Goal: Task Accomplishment & Management: Manage account settings

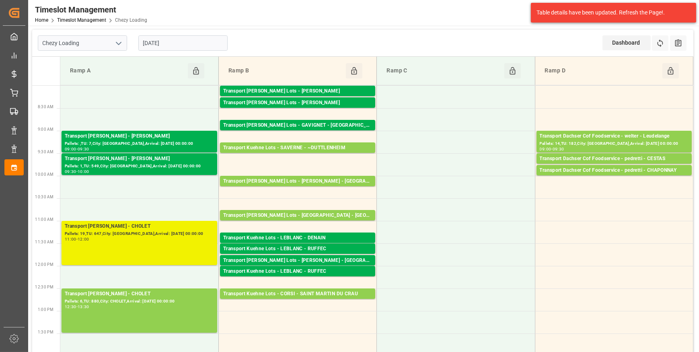
click at [174, 250] on div "Transport [PERSON_NAME] - CHOLET Pallets: 19,TU: 647,City: [GEOGRAPHIC_DATA],Ar…" at bounding box center [139, 242] width 149 height 41
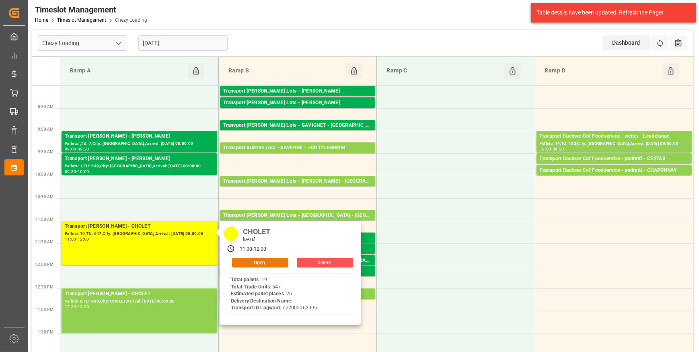
click at [250, 260] on button "Open" at bounding box center [260, 263] width 56 height 10
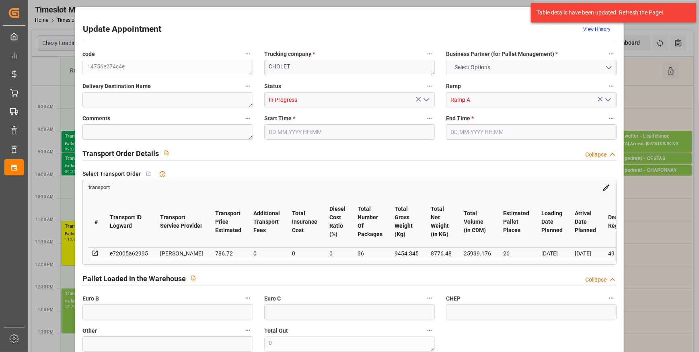
type input "26"
type input "786.72"
type input "0"
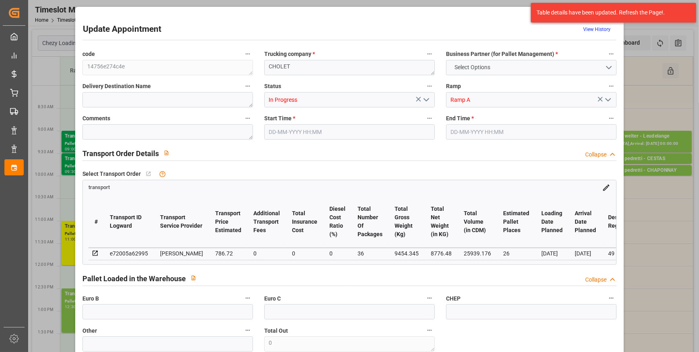
type input "760.1289"
type input "-26.5911"
type input "36"
type input "8776.48"
type input "10757.054"
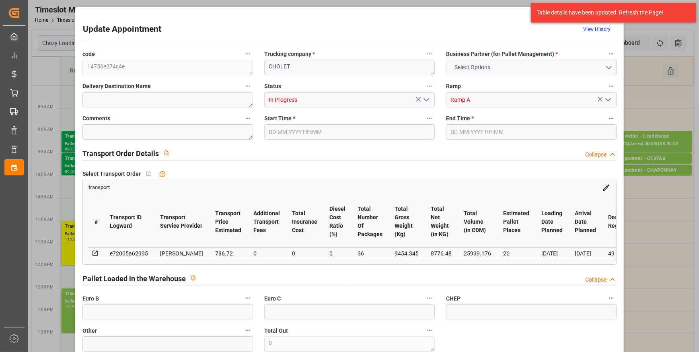
type input "25939.176"
type input "49"
type input "19"
type input "647"
type input "36"
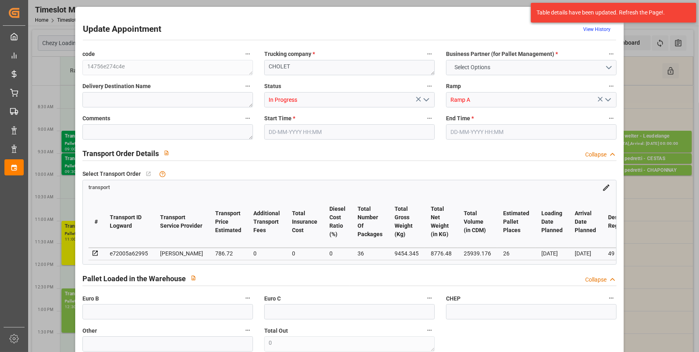
type input "101"
type input "9454.345"
type input "0"
type input "4710.8598"
type input "0"
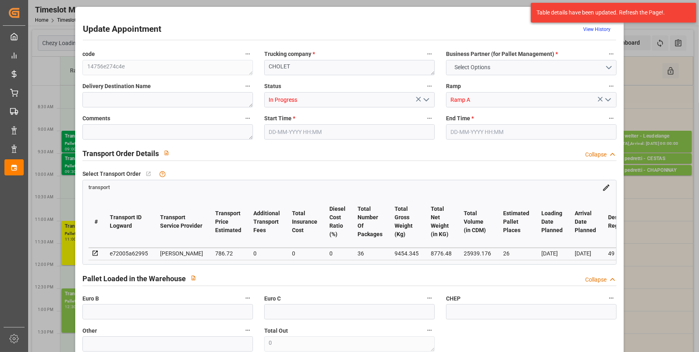
type input "0"
type input "21"
type input "35"
type input "[DATE] 11:00"
type input "[DATE] 12:00"
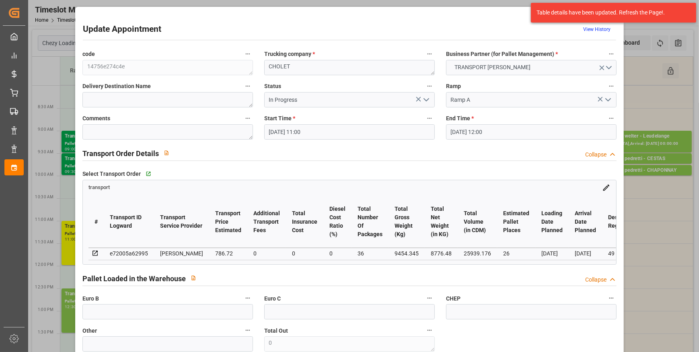
type input "[DATE] 12:48"
type input "[DATE] 11:41"
type input "[DATE]"
click at [426, 97] on icon "open menu" at bounding box center [427, 100] width 10 height 10
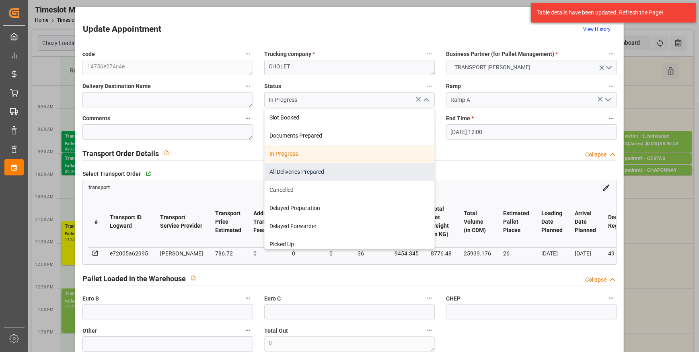
click at [292, 171] on div "All Deliveries Prepared" at bounding box center [350, 172] width 170 height 18
type input "All Deliveries Prepared"
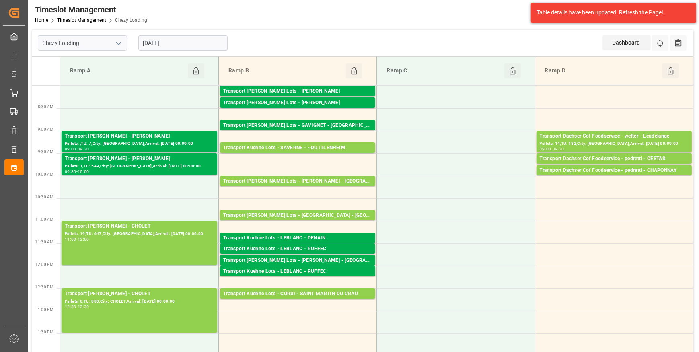
click at [169, 42] on input "[DATE]" at bounding box center [182, 42] width 89 height 15
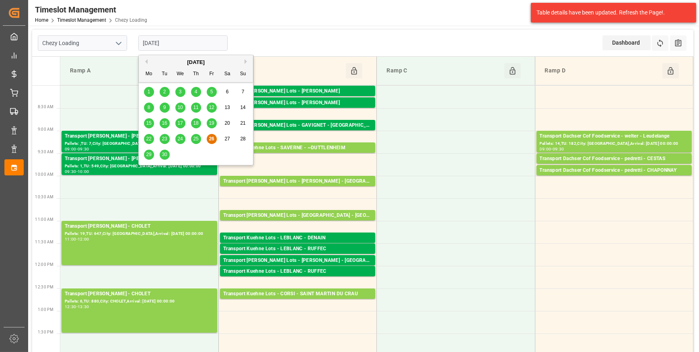
click at [148, 154] on span "29" at bounding box center [148, 155] width 5 height 6
type input "[DATE]"
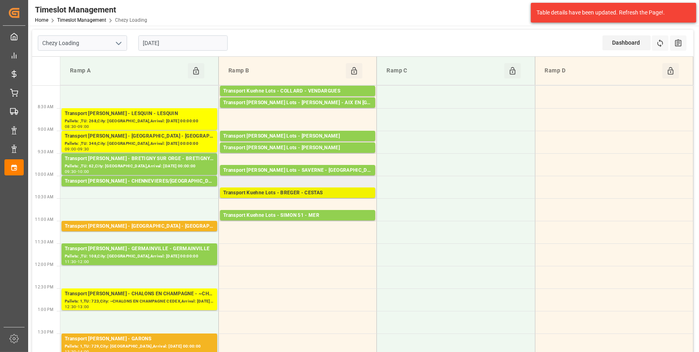
click at [325, 193] on div "Transport Kuehne Lots - BREGER - CESTAS" at bounding box center [297, 193] width 149 height 8
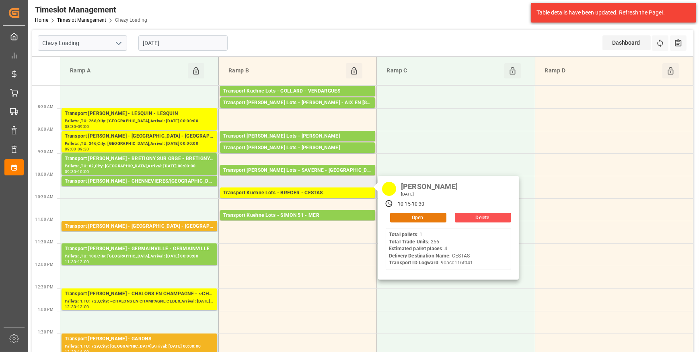
click at [416, 216] on button "Open" at bounding box center [418, 218] width 56 height 10
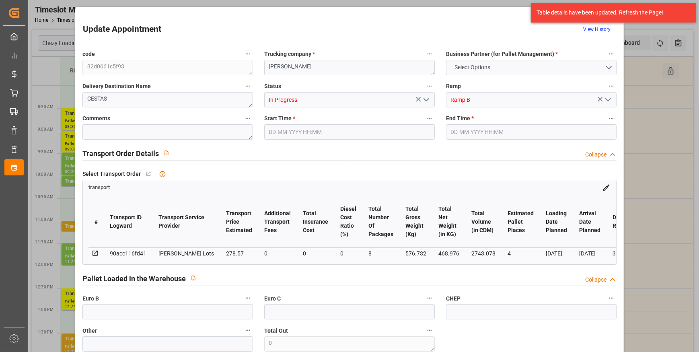
type input "4"
type input "278.57"
type input "0"
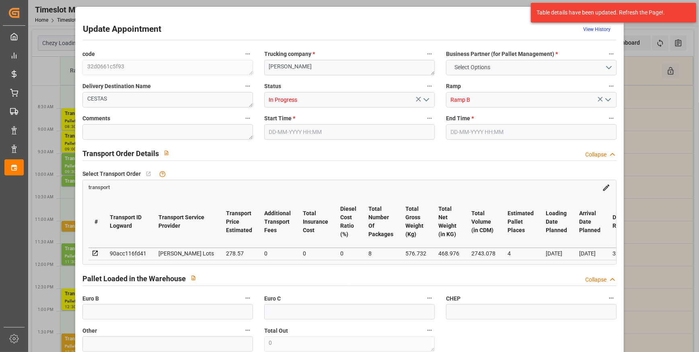
type input "278.57"
type input "0"
type input "8"
type input "468.976"
type input "880.204"
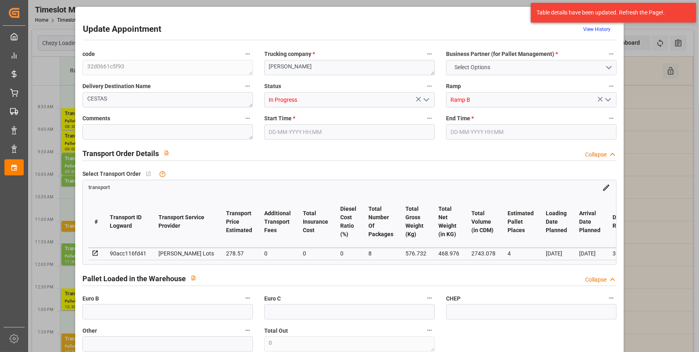
type input "2743.078"
type input "33"
type input "1"
type input "256"
type input "13"
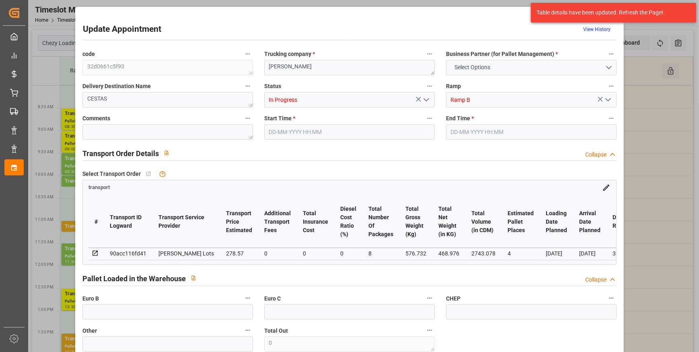
type input "101"
type input "576.732"
type input "0"
type input "4710.8598"
type input "0"
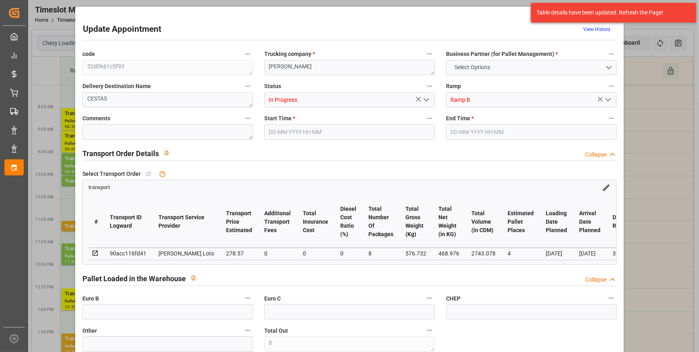
type input "0"
type input "21"
type input "35"
type input "[DATE] 10:15"
type input "[DATE] 10:30"
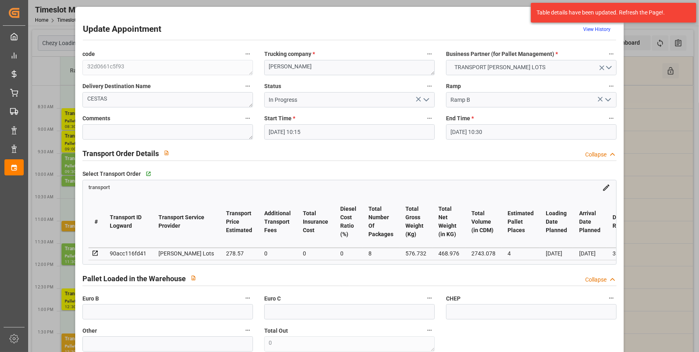
type input "[DATE] 14:40"
type input "[DATE] 11:38"
type input "[DATE]"
click at [428, 96] on icon "open menu" at bounding box center [427, 100] width 10 height 10
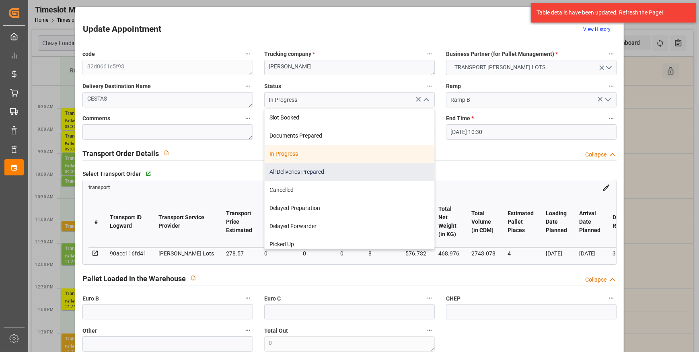
click at [287, 169] on div "All Deliveries Prepared" at bounding box center [350, 172] width 170 height 18
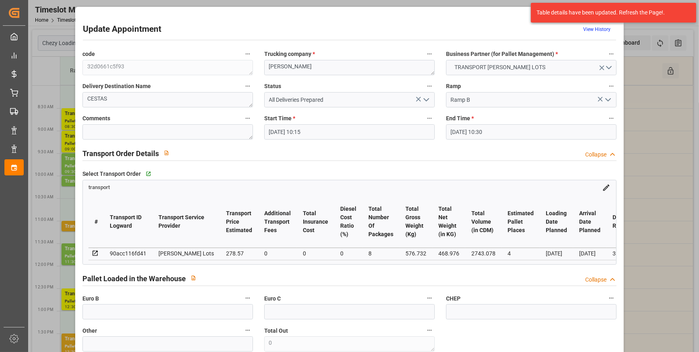
type input "All Deliveries Prepared"
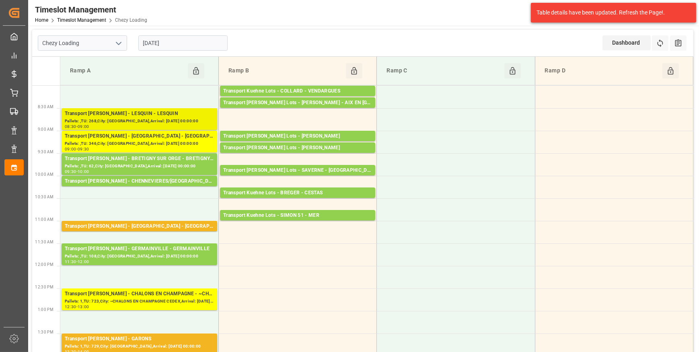
click at [160, 115] on div "Transport [PERSON_NAME] - LESQUIN - LESQUIN" at bounding box center [139, 114] width 149 height 8
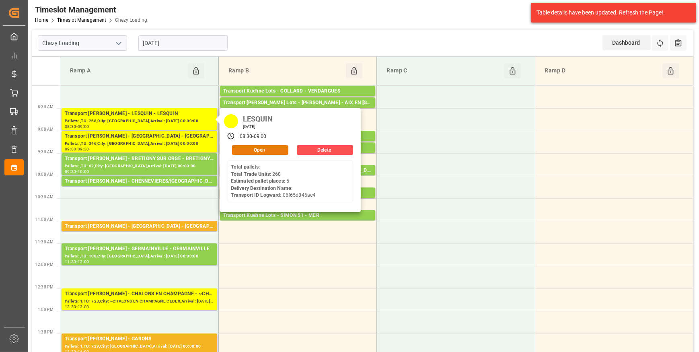
click at [260, 149] on button "Open" at bounding box center [260, 150] width 56 height 10
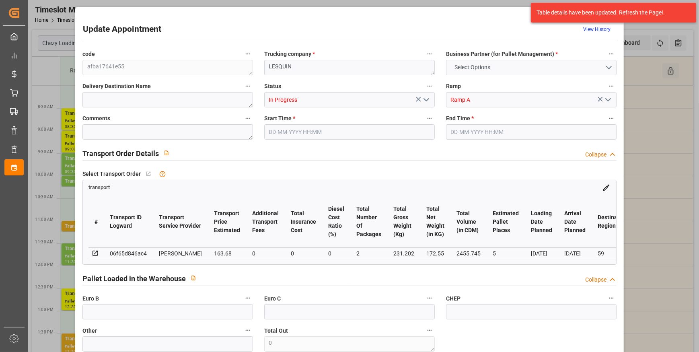
type input "5"
type input "163.68"
type input "0"
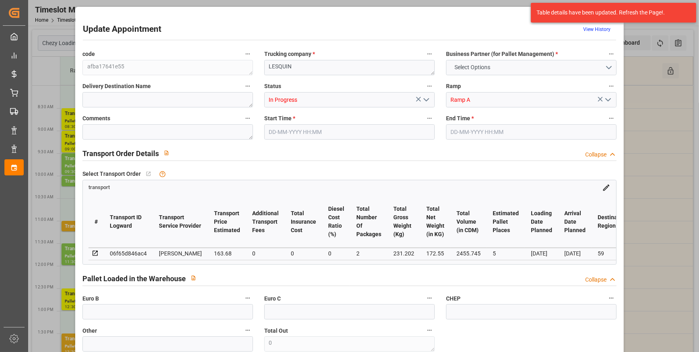
type input "158.1476"
type input "-5.5324"
type input "2"
type input "172.55"
type input "806.202"
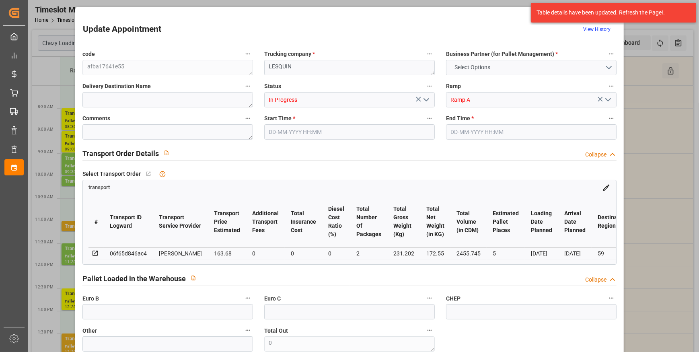
type input "2455.745"
type input "59"
type input "0"
type input "268"
type input "25"
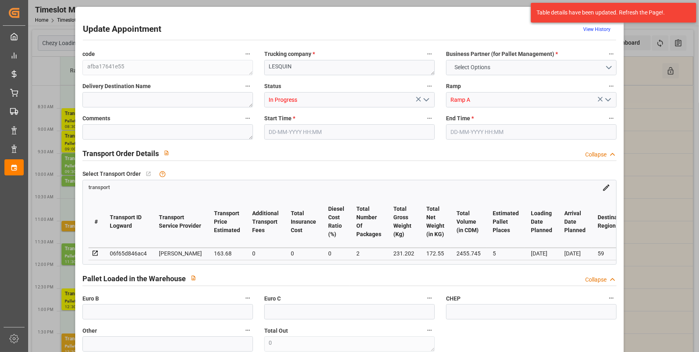
type input "101"
type input "231.202"
type input "0"
type input "4710.8598"
type input "0"
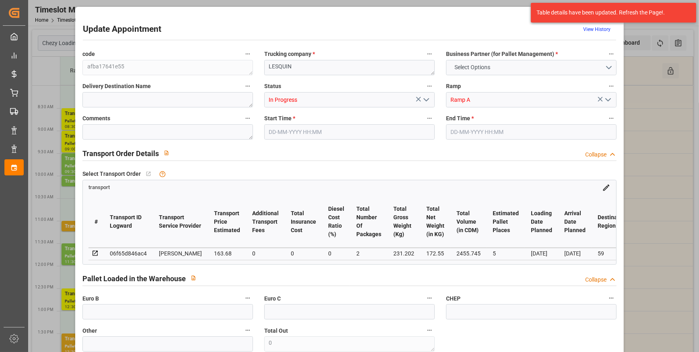
type input "0"
type input "21"
type input "35"
type input "[DATE] 08:30"
type input "[DATE] 09:00"
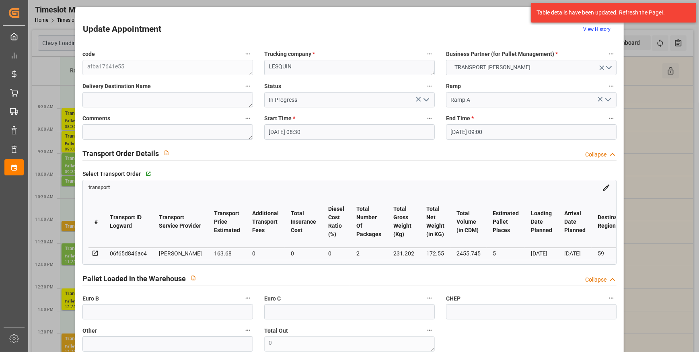
type input "[DATE] 12:44"
type input "[DATE] 11:24"
type input "[DATE]"
click at [426, 97] on icon "open menu" at bounding box center [427, 100] width 10 height 10
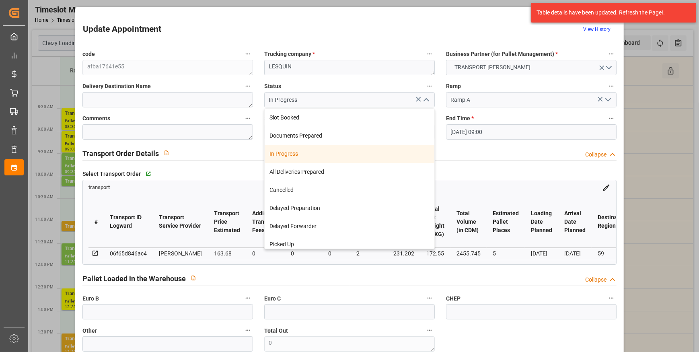
click at [426, 97] on icon "close menu" at bounding box center [427, 100] width 10 height 10
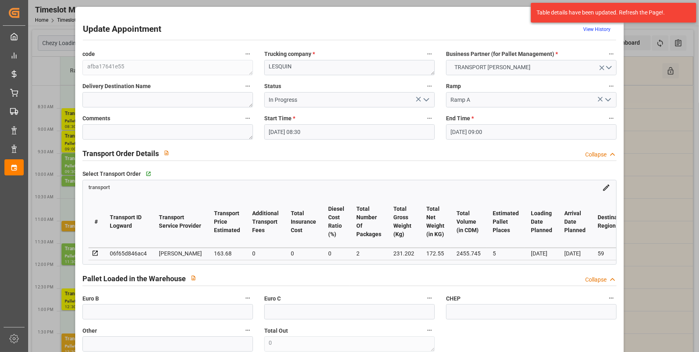
click at [426, 97] on icon "open menu" at bounding box center [427, 100] width 10 height 10
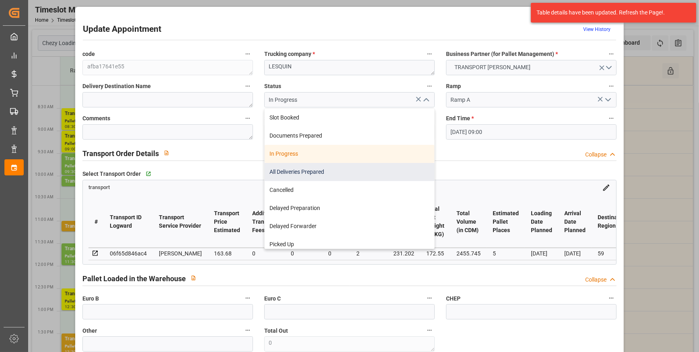
click at [311, 168] on div "All Deliveries Prepared" at bounding box center [350, 172] width 170 height 18
type input "All Deliveries Prepared"
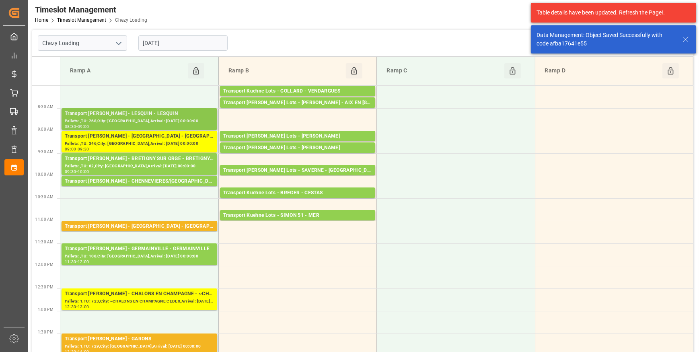
click at [162, 129] on div "Transport [PERSON_NAME] - LESQUIN - LESQUIN Pallets: ,TU: 268,City: [GEOGRAPHIC…" at bounding box center [140, 119] width 156 height 22
click at [158, 140] on div "Pallets: ,TU: 346,City: [GEOGRAPHIC_DATA],Arrival: [DATE] 00:00:00" at bounding box center [139, 143] width 149 height 7
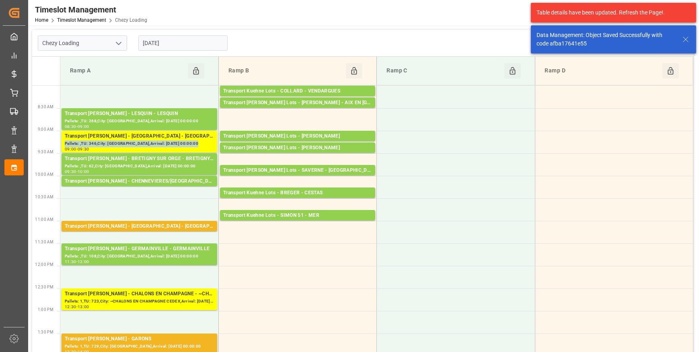
click at [158, 140] on div "Pallets: ,TU: 346,City: [GEOGRAPHIC_DATA],Arrival: [DATE] 00:00:00" at bounding box center [139, 143] width 149 height 7
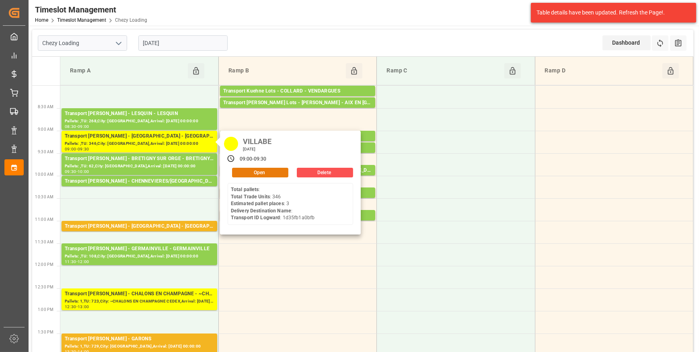
click at [263, 172] on button "Open" at bounding box center [260, 173] width 56 height 10
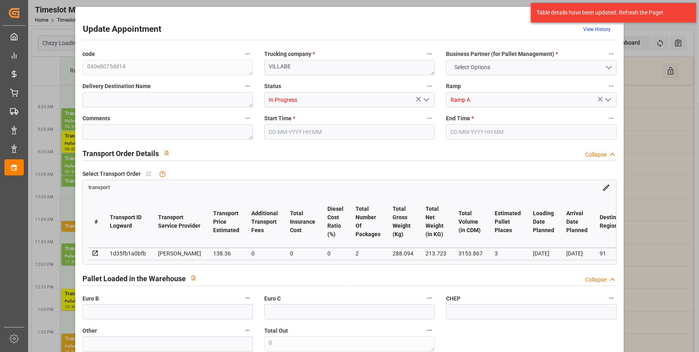
type input "3"
type input "138.36"
type input "0"
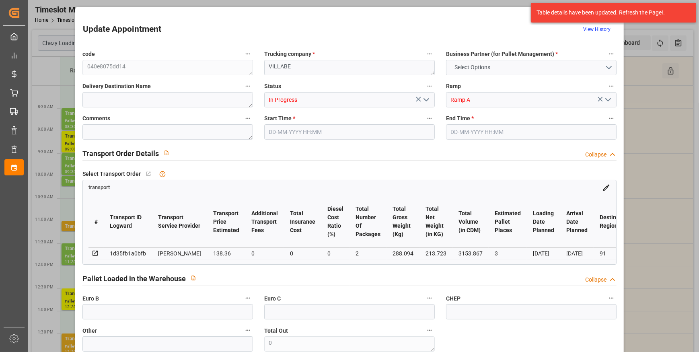
type input "133.6834"
type input "-4.6766"
type input "2"
type input "213.723"
type input "357.094"
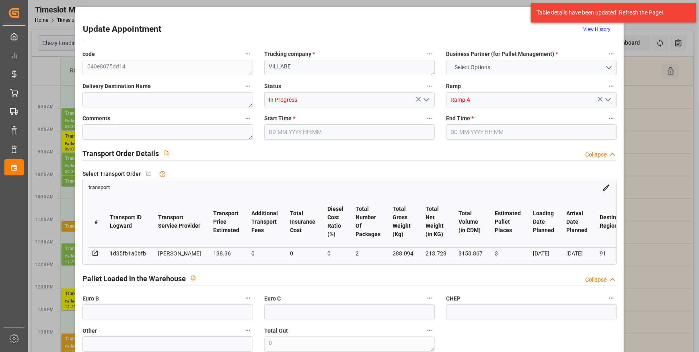
type input "3153.867"
type input "91"
type input "0"
type input "346"
type input "3"
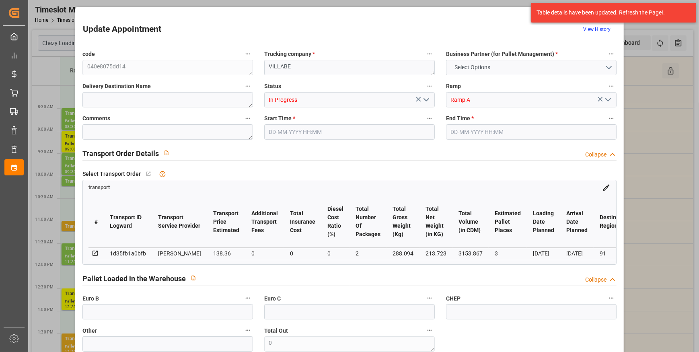
type input "101"
type input "288.094"
type input "0"
type input "4710.8598"
type input "0"
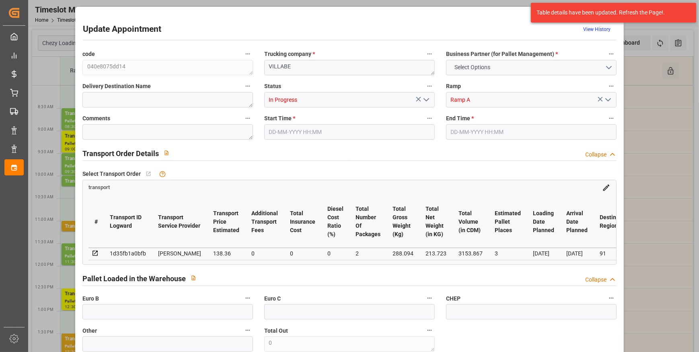
type input "0"
type input "21"
type input "35"
type input "[DATE] 09:00"
type input "[DATE] 09:30"
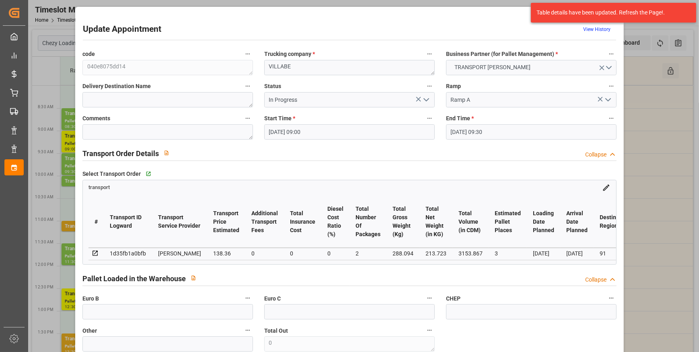
type input "[DATE] 12:20"
type input "[DATE] 11:25"
type input "[DATE]"
click at [422, 98] on icon "open menu" at bounding box center [427, 100] width 10 height 10
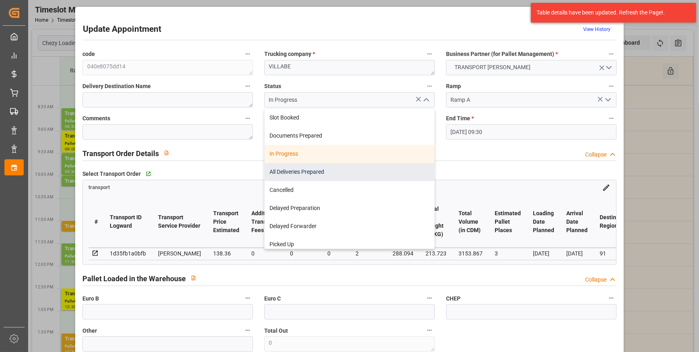
click at [297, 169] on div "All Deliveries Prepared" at bounding box center [350, 172] width 170 height 18
type input "All Deliveries Prepared"
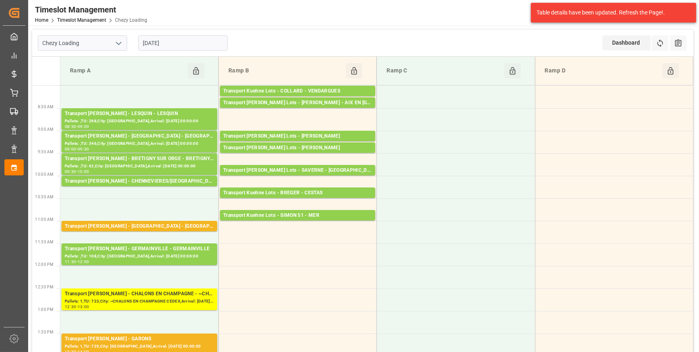
click at [188, 36] on input "[DATE]" at bounding box center [182, 42] width 89 height 15
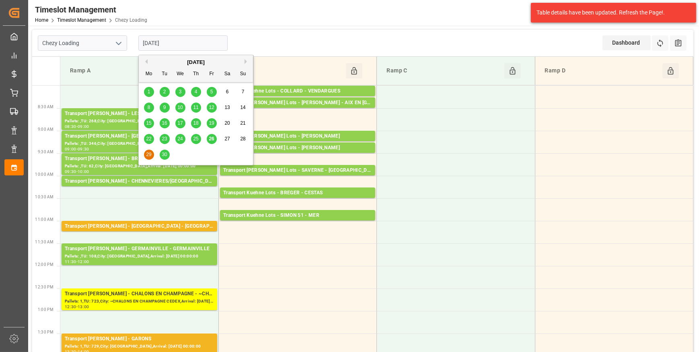
click at [209, 138] on span "26" at bounding box center [211, 139] width 5 height 6
type input "[DATE]"
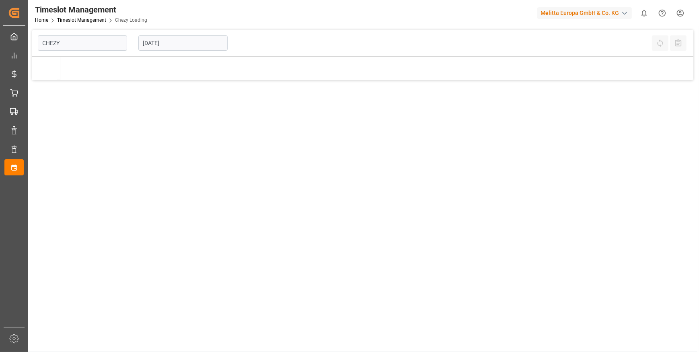
type input "Chezy Loading"
click at [180, 44] on input "[DATE]" at bounding box center [182, 42] width 89 height 15
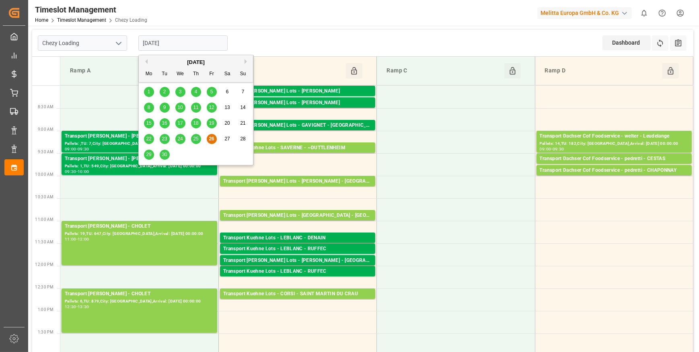
click at [148, 153] on span "29" at bounding box center [148, 155] width 5 height 6
type input "[DATE]"
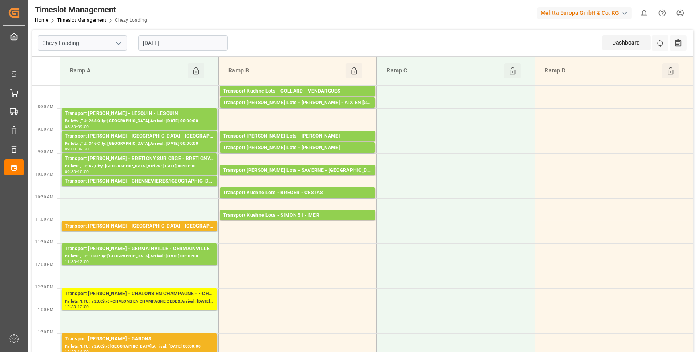
scroll to position [36, 0]
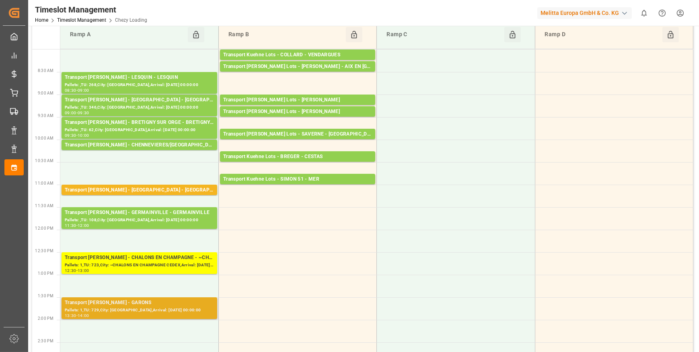
click at [133, 307] on div "Pallets: 1,TU: 729,City: [GEOGRAPHIC_DATA],Arrival: [DATE] 00:00:00" at bounding box center [139, 310] width 149 height 7
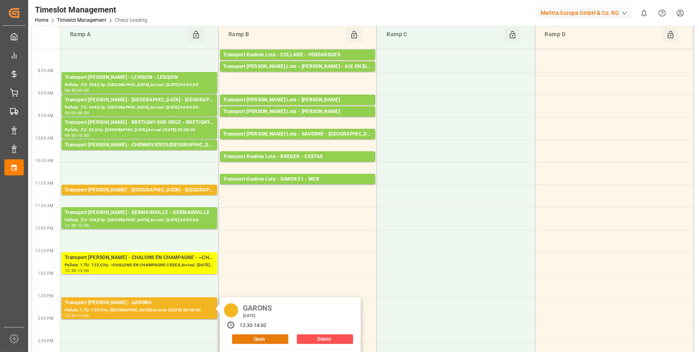
click at [245, 339] on button "Open" at bounding box center [260, 339] width 56 height 10
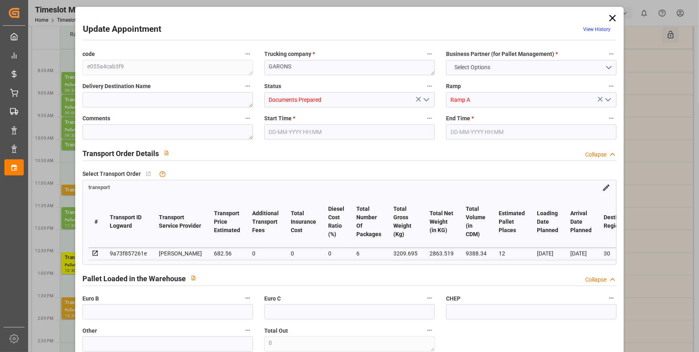
type input "12"
type input "682.56"
type input "0"
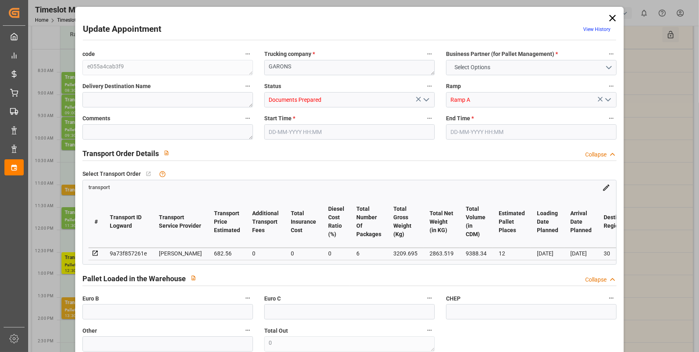
type input "659.4895"
type input "-23.0705"
type input "6"
type input "2863.519"
type input "4131.511"
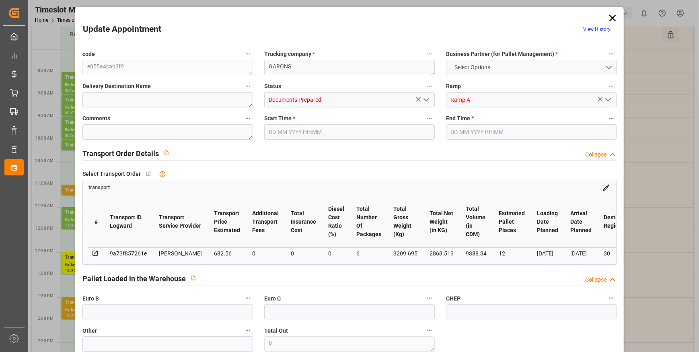
type input "9388.34"
type input "30"
type input "1"
type input "729"
type input "39"
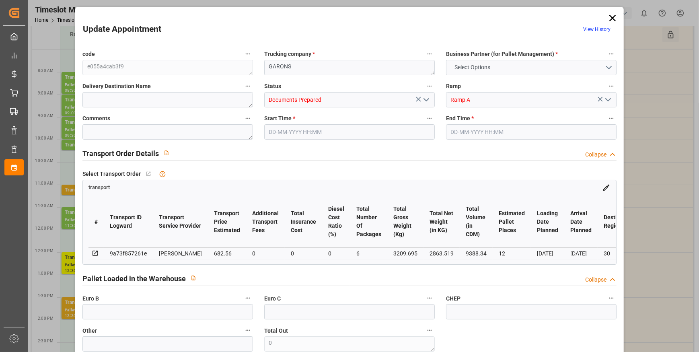
type input "101"
type input "3209.695"
type input "0"
type input "4710.8598"
type input "0"
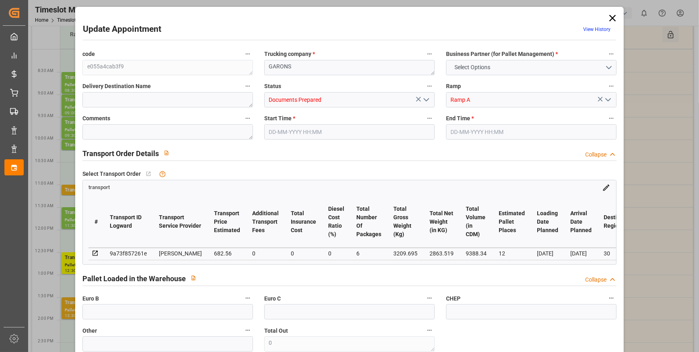
type input "0"
type input "21"
type input "35"
type input "29-09-2025 13:30"
type input "29-09-2025 14:00"
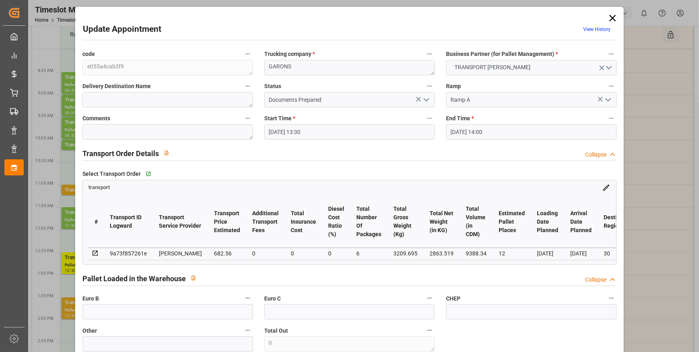
type input "25-09-2025 12:53"
type input "[DATE] 11:41"
type input "[DATE]"
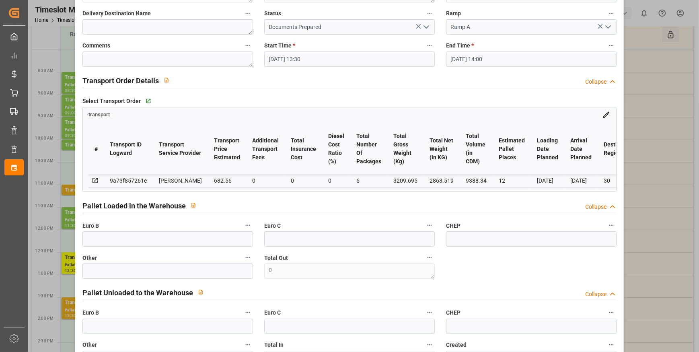
scroll to position [0, 0]
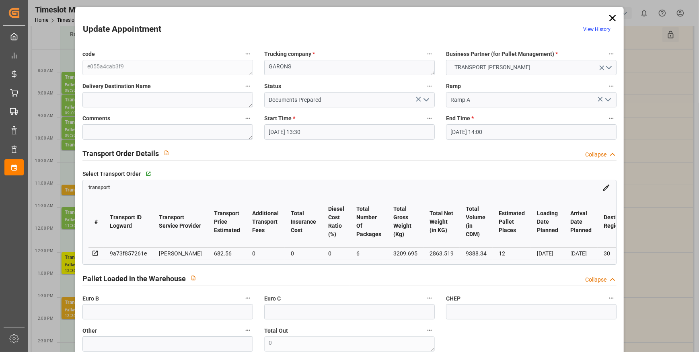
click at [426, 101] on icon "open menu" at bounding box center [427, 100] width 10 height 10
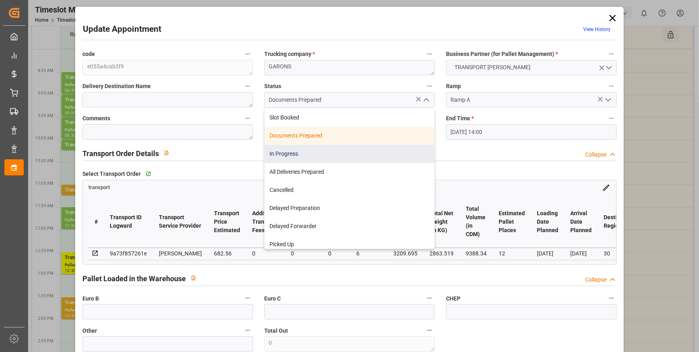
click at [402, 146] on div "In Progress" at bounding box center [350, 154] width 170 height 18
type input "In Progress"
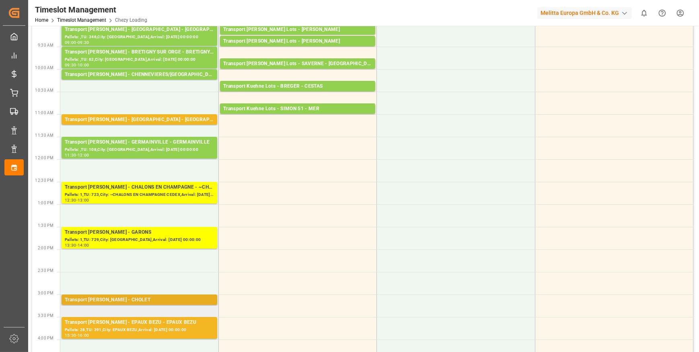
scroll to position [73, 0]
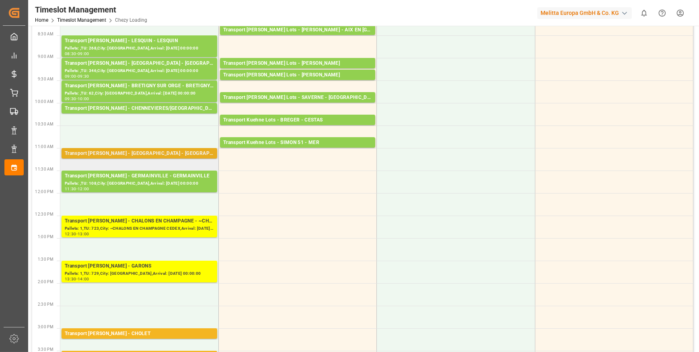
click at [183, 158] on div "Pallets: ,TU: 470,City: [GEOGRAPHIC_DATA],Arrival: [DATE] 00:00:00" at bounding box center [139, 161] width 149 height 7
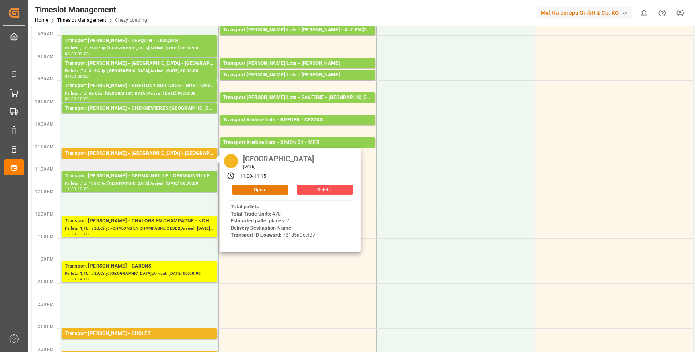
click at [249, 188] on button "Open" at bounding box center [260, 190] width 56 height 10
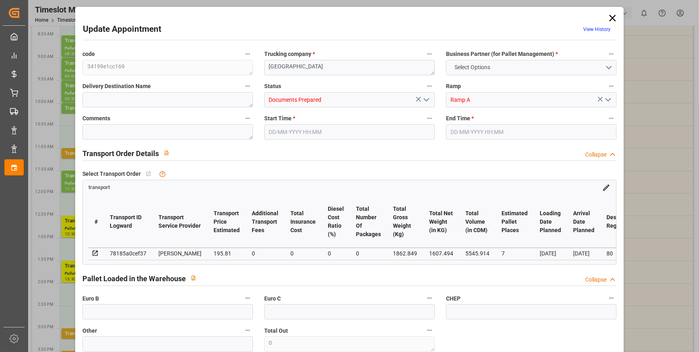
type input "7"
type input "195.81"
type input "0"
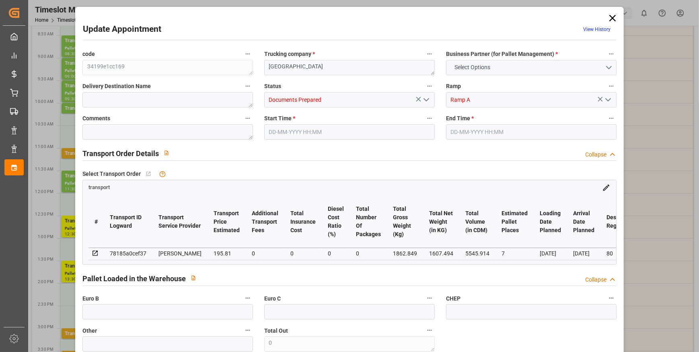
type input "189.1916"
type input "-6.6184"
type input "0"
type input "1607.494"
type input "2483.849"
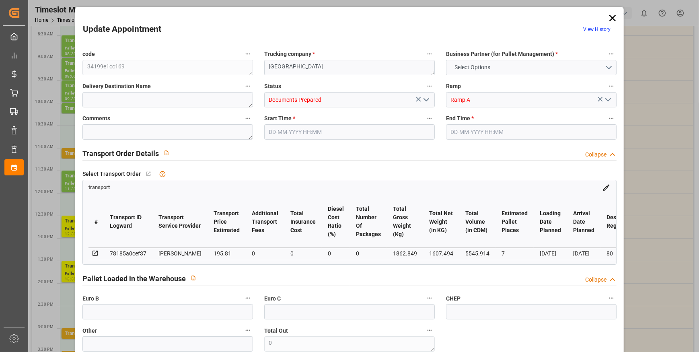
type input "5545.914"
type input "80"
type input "0"
type input "470"
type input "27"
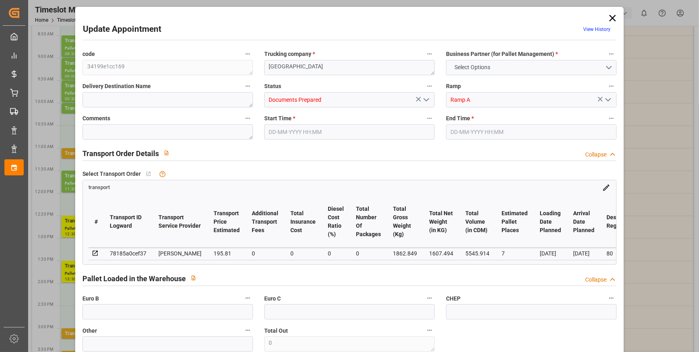
type input "101"
type input "1862.849"
type input "0"
type input "4710.8598"
type input "0"
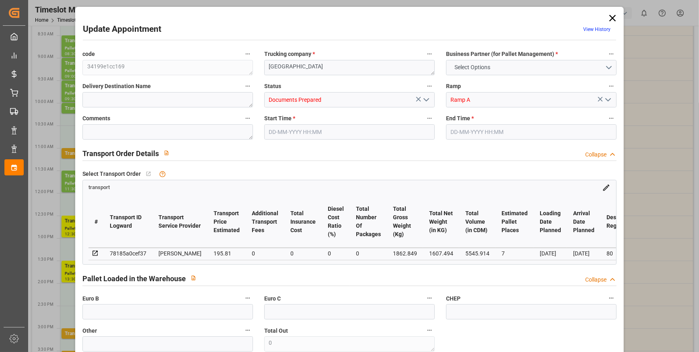
type input "0"
type input "21"
type input "35"
type input "29-09-2025 11:00"
type input "29-09-2025 11:15"
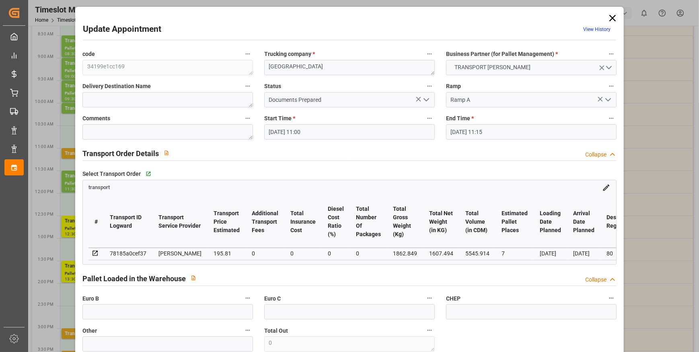
type input "23-09-2025 12:24"
type input "[DATE] 11:25"
type input "[DATE]"
click at [69, 132] on div "Update Appointment View History code 34199e1cc169 Trucking company * AMIENS Bus…" at bounding box center [349, 176] width 699 height 352
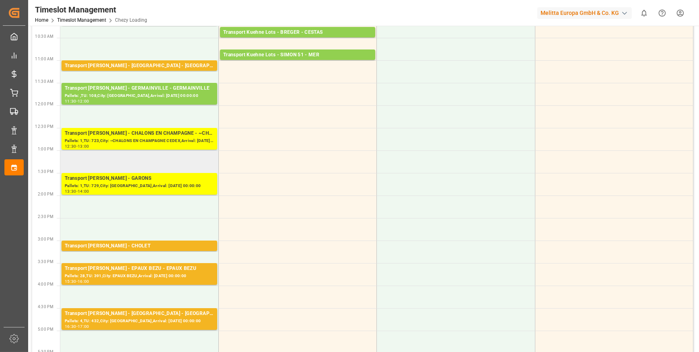
scroll to position [183, 0]
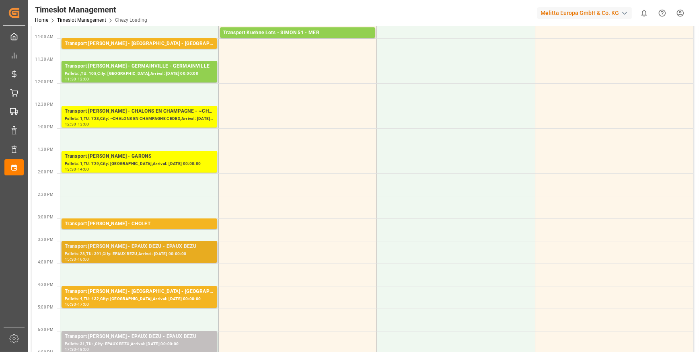
click at [154, 258] on div "15:30 - 16:00" at bounding box center [139, 259] width 149 height 4
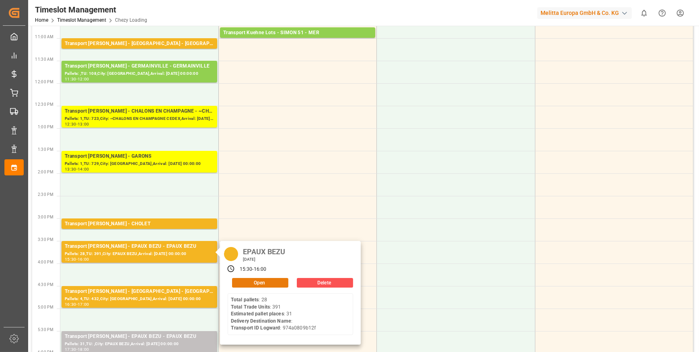
click at [258, 279] on button "Open" at bounding box center [260, 283] width 56 height 10
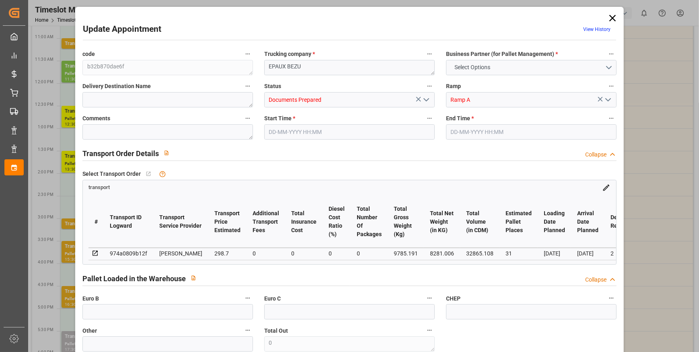
type input "31"
type input "298.7"
type input "0"
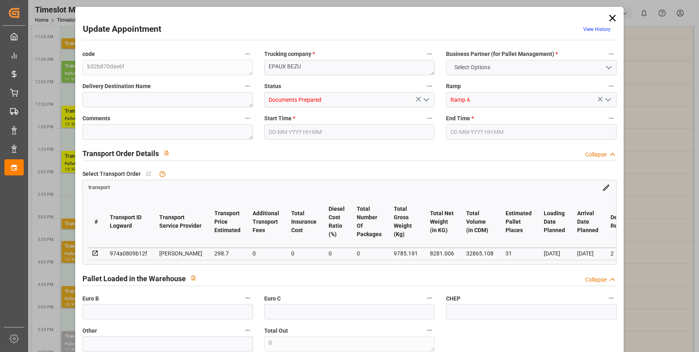
type input "288.6039"
type input "-10.0961"
type input "0"
type input "8281.006"
type input "11241.39"
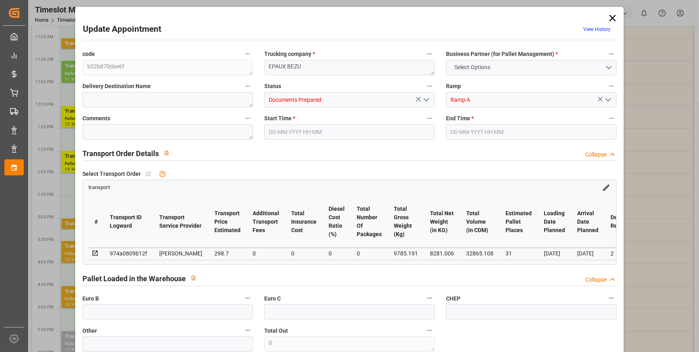
type input "32865.108"
type input "2"
type input "28"
type input "391"
type input "37"
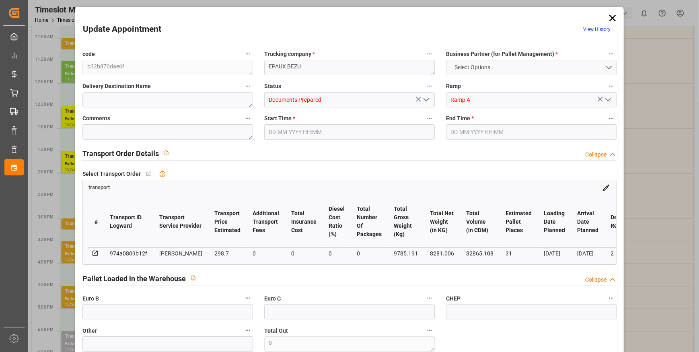
type input "101"
type input "9785.191"
type input "0"
type input "4710.8598"
type input "0"
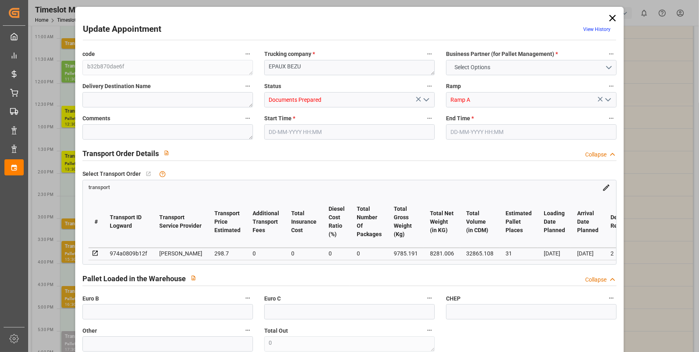
type input "0"
type input "21"
type input "35"
type input "29-09-2025 15:30"
type input "29-09-2025 16:00"
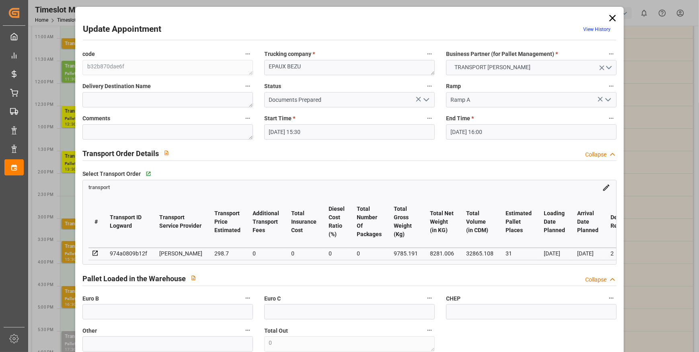
type input "25-09-2025 12:54"
type input "25-09-2025 11:40"
type input "[DATE]"
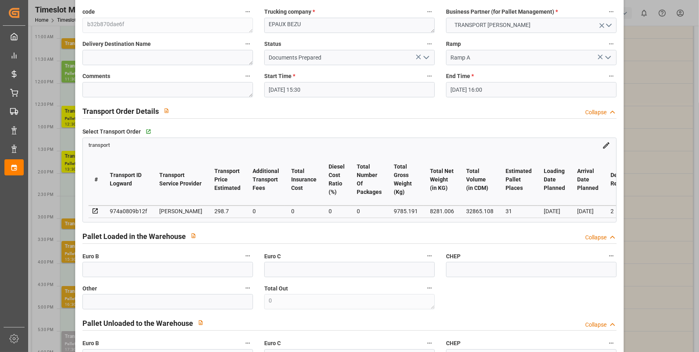
scroll to position [36, 0]
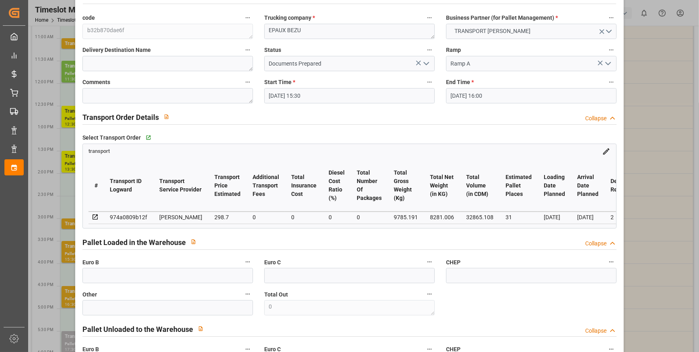
click at [426, 66] on icon "open menu" at bounding box center [427, 64] width 10 height 10
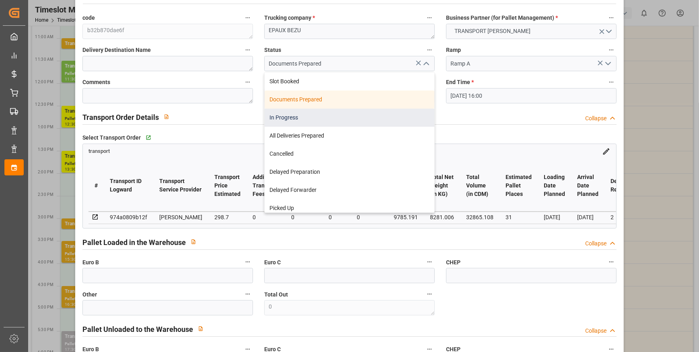
click at [409, 109] on div "In Progress" at bounding box center [350, 118] width 170 height 18
type input "In Progress"
